Goal: Transaction & Acquisition: Purchase product/service

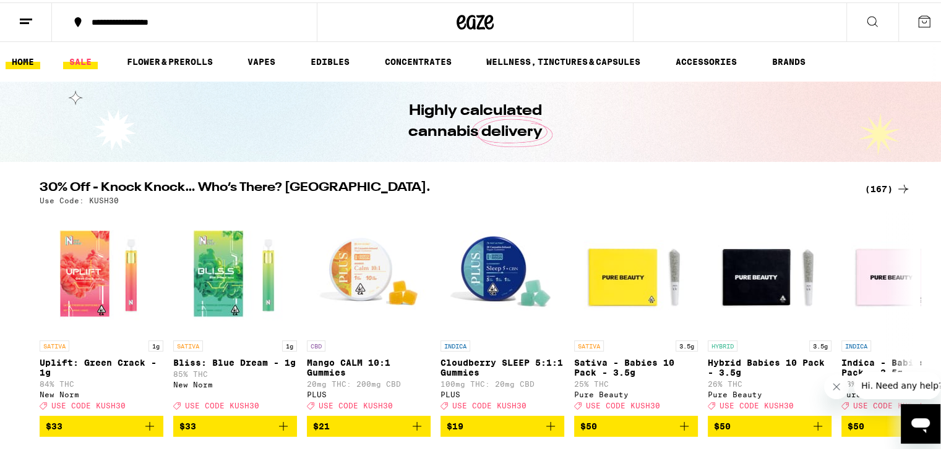
click at [82, 59] on link "SALE" at bounding box center [80, 59] width 35 height 15
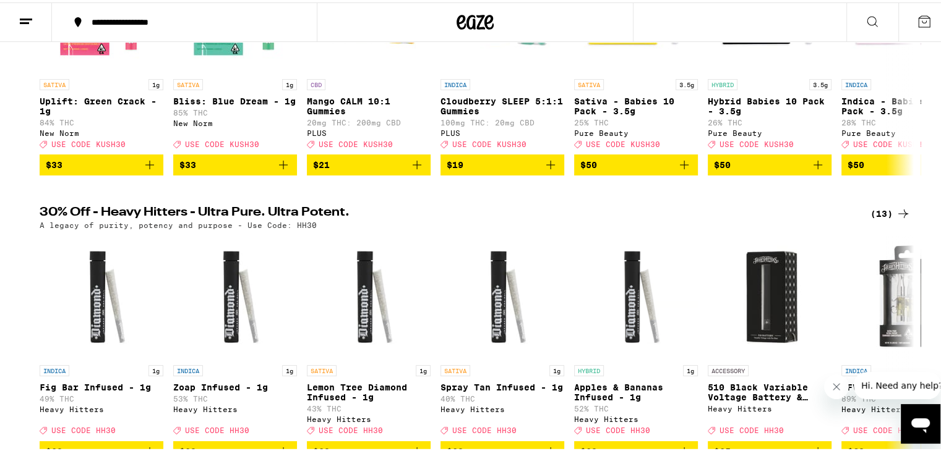
scroll to position [62, 0]
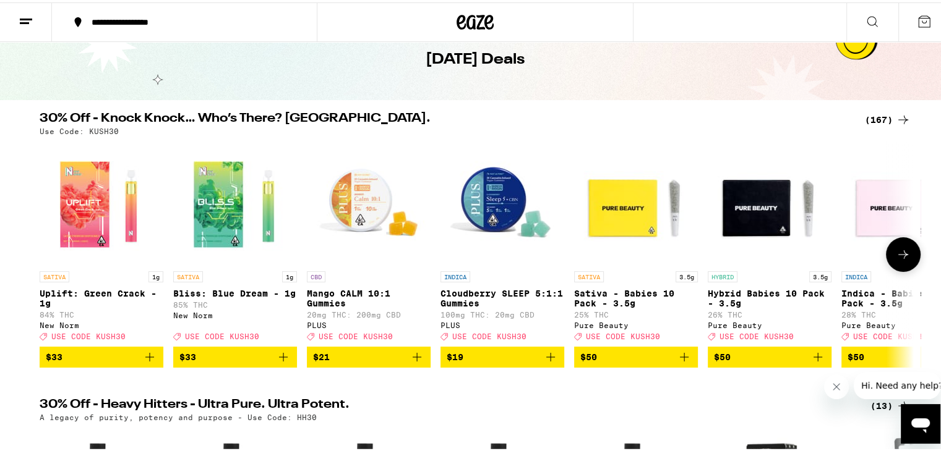
click at [897, 257] on icon at bounding box center [903, 252] width 15 height 15
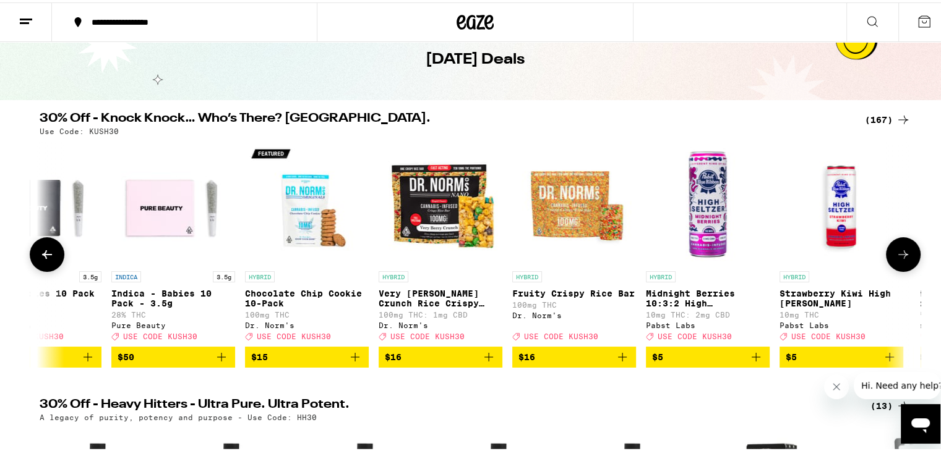
scroll to position [0, 736]
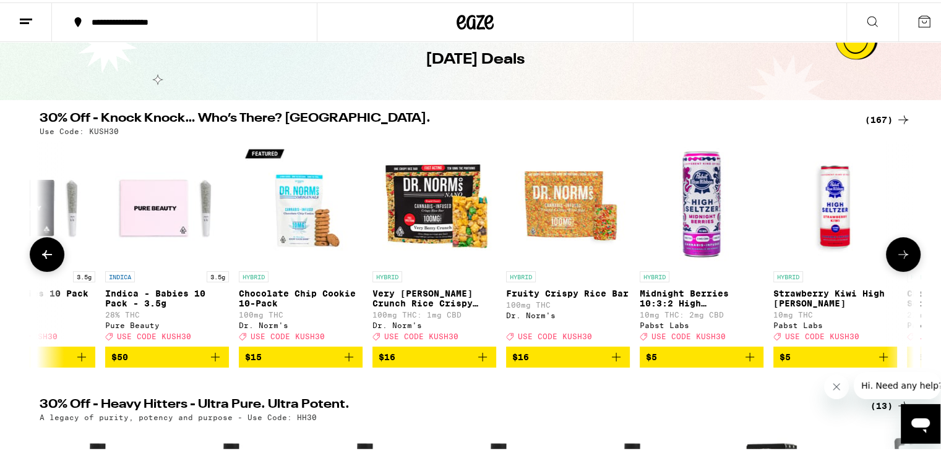
click at [897, 256] on icon at bounding box center [903, 252] width 15 height 15
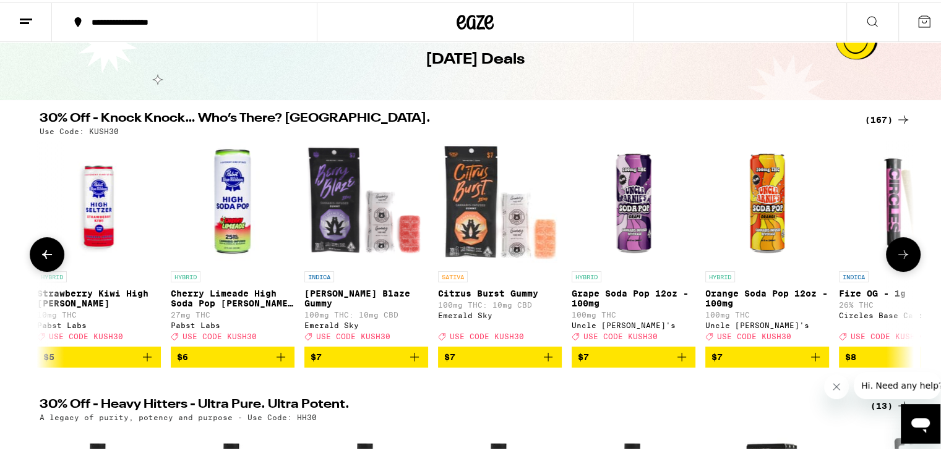
scroll to position [0, 1472]
click at [897, 256] on icon at bounding box center [903, 252] width 15 height 15
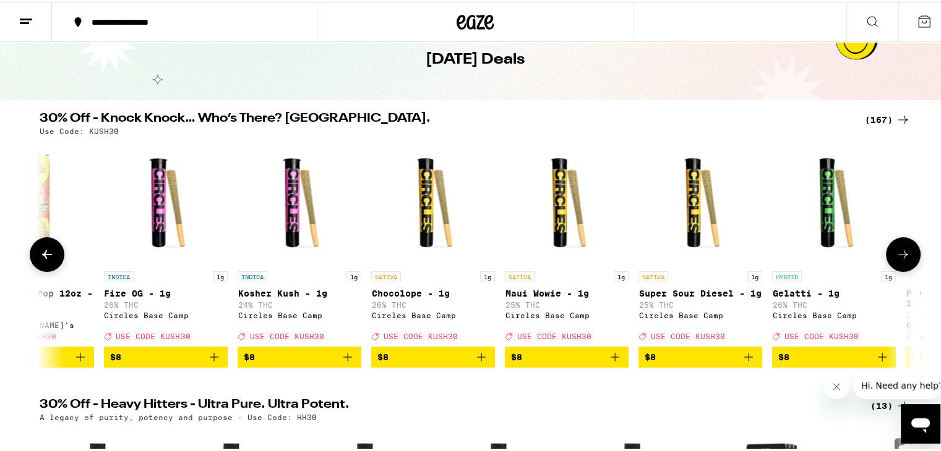
scroll to position [0, 2208]
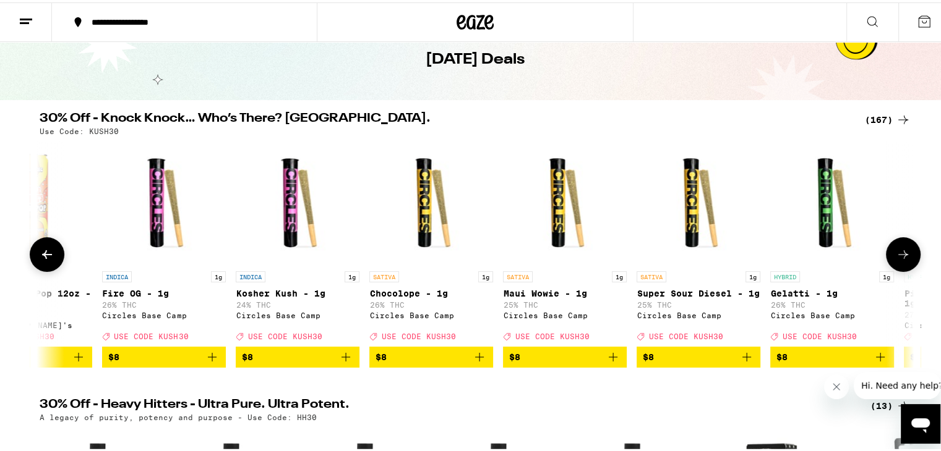
click at [897, 256] on icon at bounding box center [903, 252] width 15 height 15
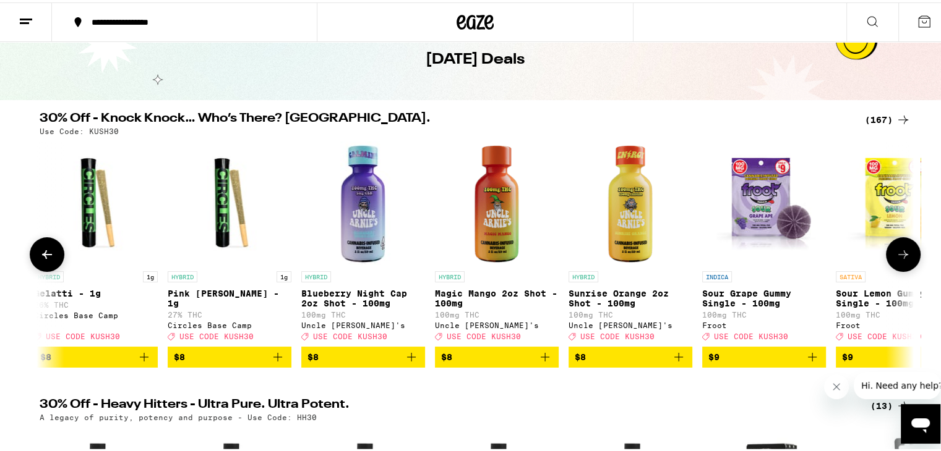
click at [897, 256] on icon at bounding box center [903, 252] width 15 height 15
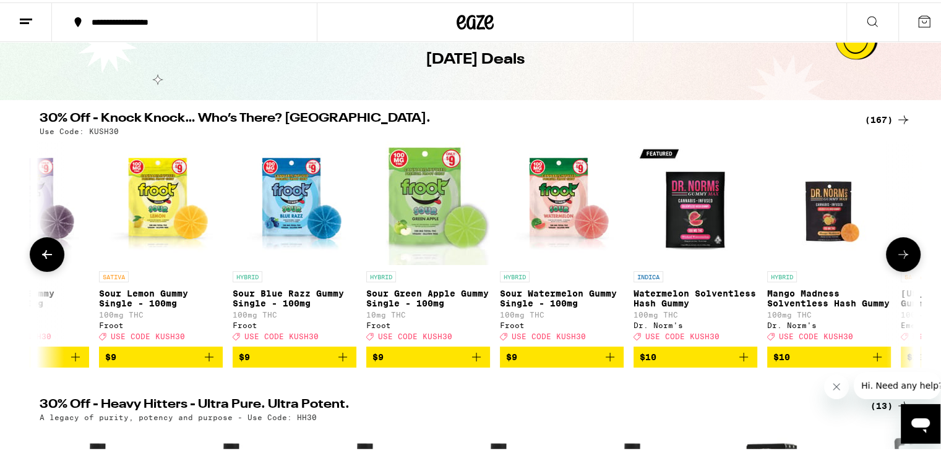
click at [897, 256] on icon at bounding box center [903, 252] width 15 height 15
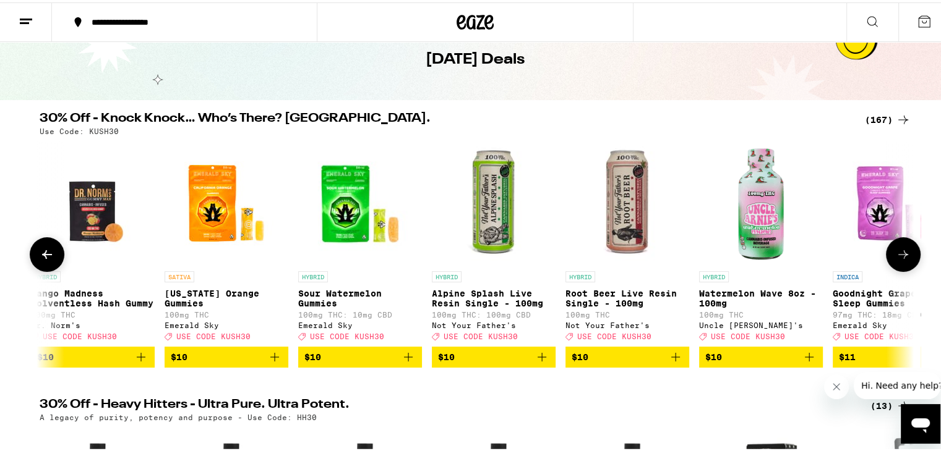
click at [897, 256] on icon at bounding box center [903, 252] width 15 height 15
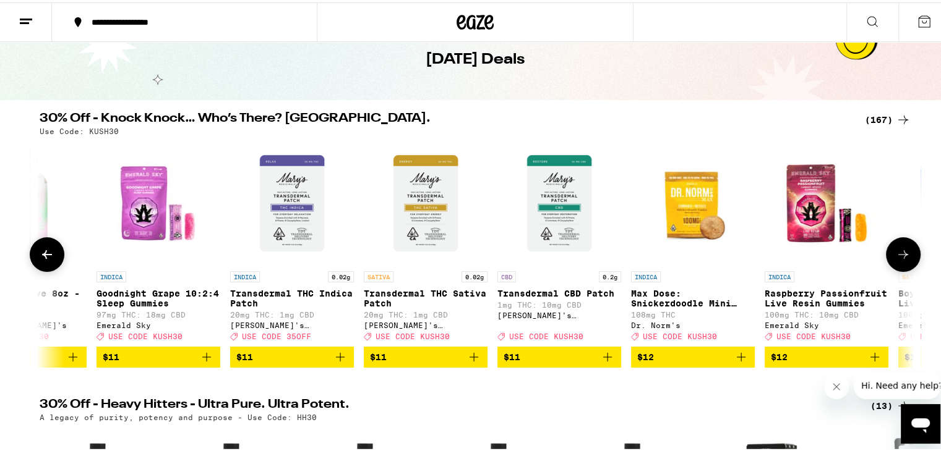
click at [897, 256] on icon at bounding box center [903, 252] width 15 height 15
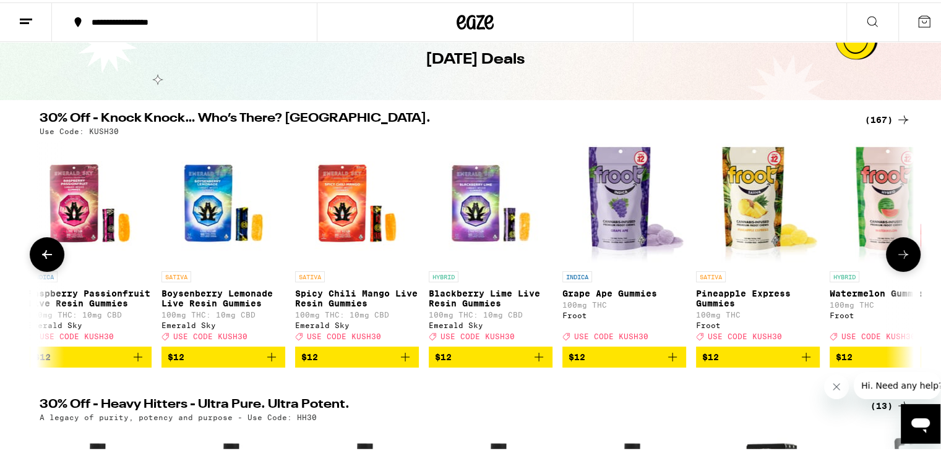
click at [897, 256] on icon at bounding box center [903, 252] width 15 height 15
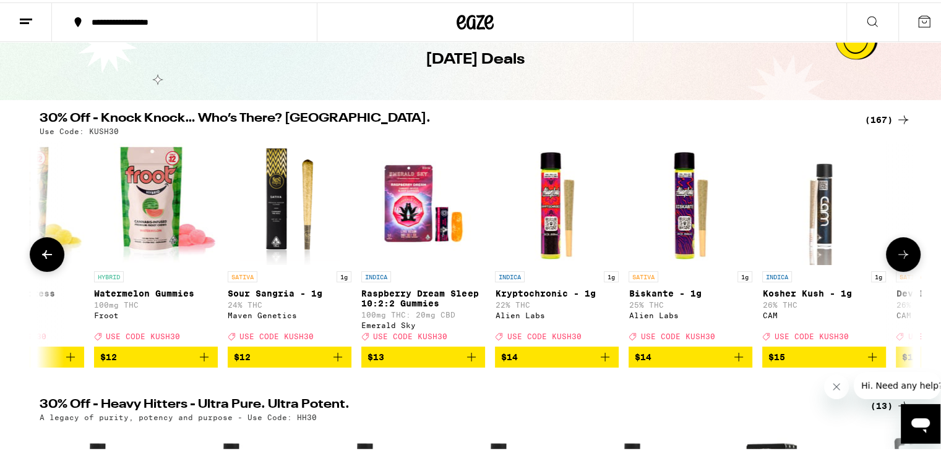
scroll to position [0, 6625]
click at [899, 251] on icon at bounding box center [903, 252] width 15 height 15
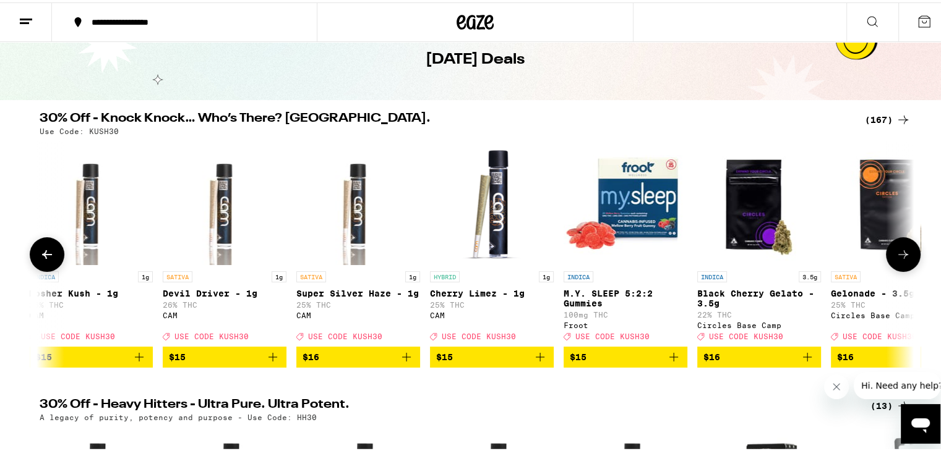
scroll to position [0, 7362]
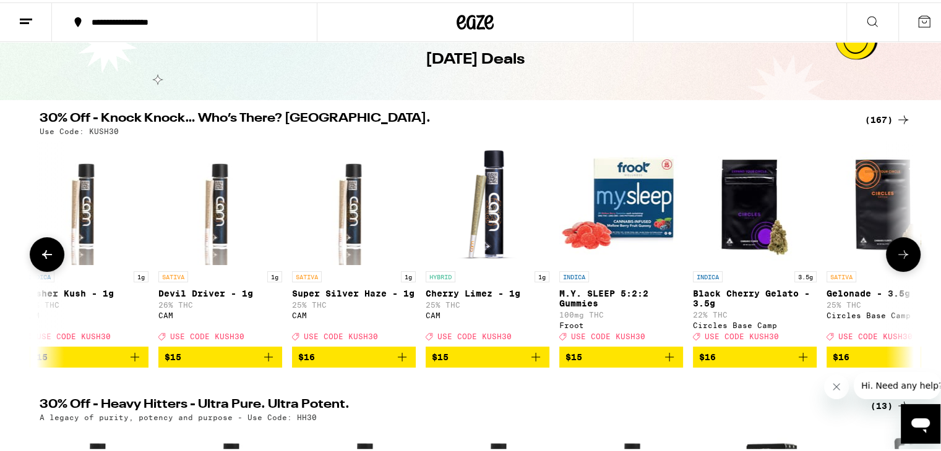
click at [899, 252] on icon at bounding box center [903, 252] width 15 height 15
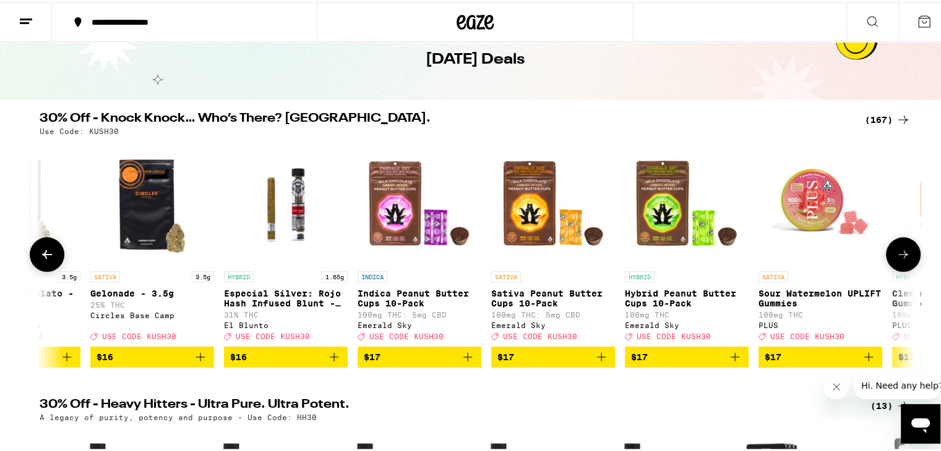
click at [899, 252] on icon at bounding box center [903, 252] width 15 height 15
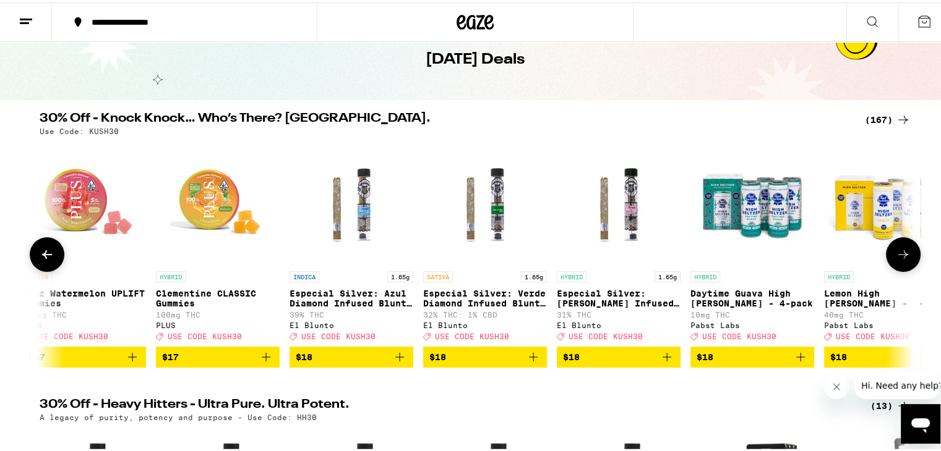
click at [899, 252] on icon at bounding box center [903, 252] width 15 height 15
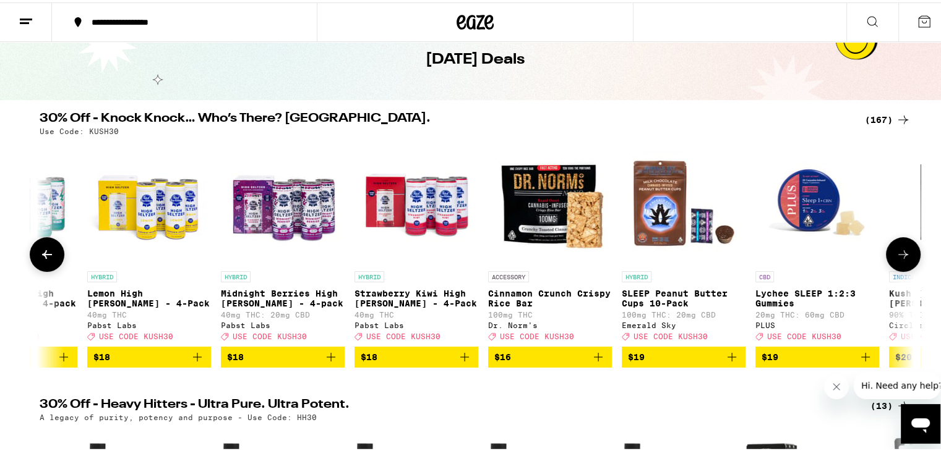
click at [899, 253] on icon at bounding box center [903, 252] width 15 height 15
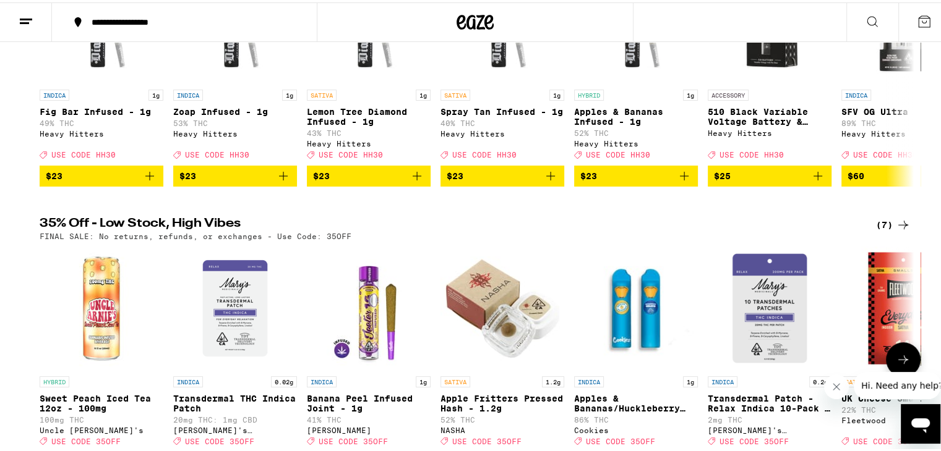
scroll to position [618, 0]
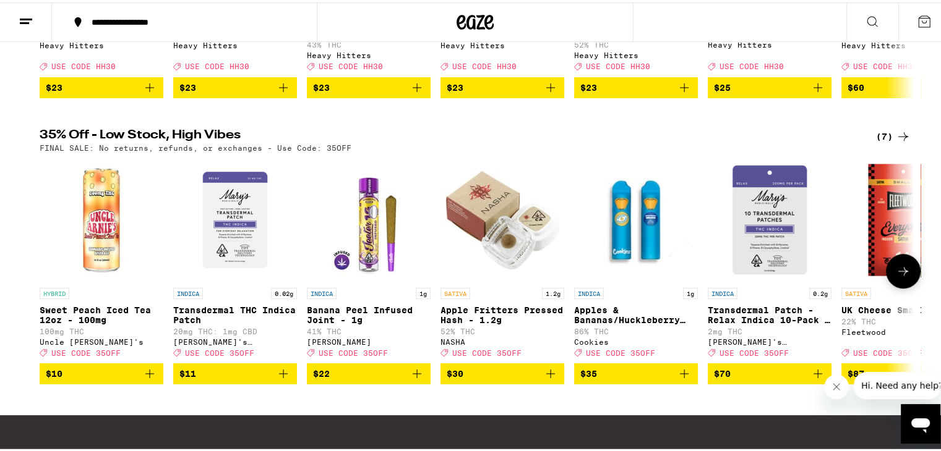
click at [896, 276] on icon at bounding box center [903, 269] width 15 height 15
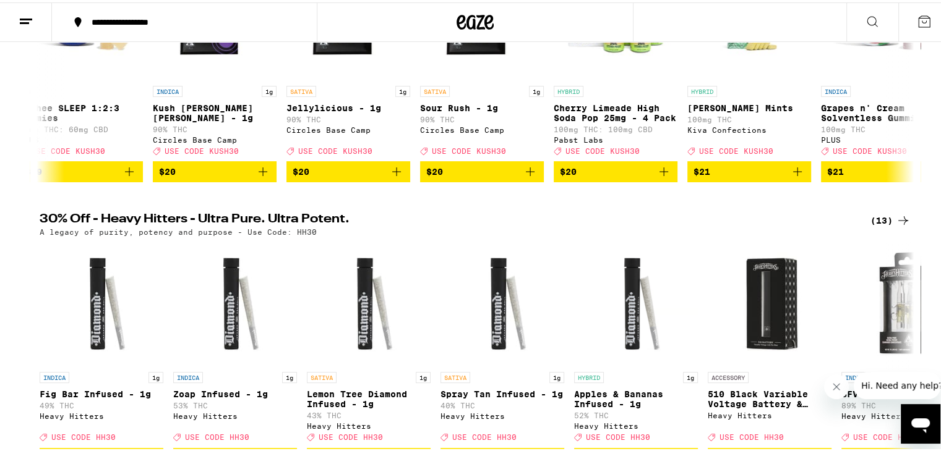
scroll to position [0, 0]
